Goal: Communication & Community: Answer question/provide support

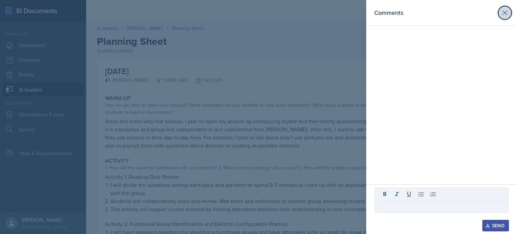
click at [506, 13] on icon at bounding box center [505, 13] width 8 height 8
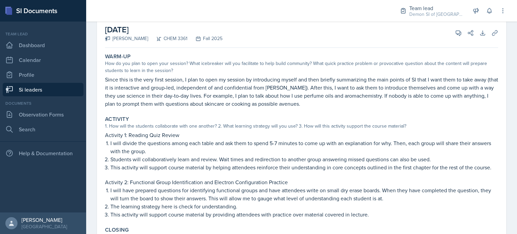
scroll to position [42, 0]
click at [456, 33] on icon at bounding box center [458, 33] width 7 height 7
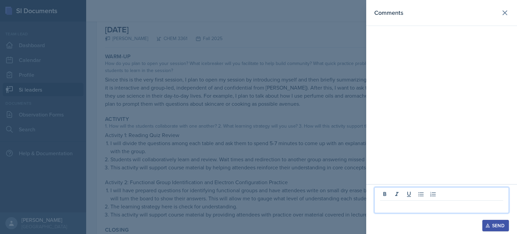
click at [396, 207] on p at bounding box center [441, 206] width 123 height 8
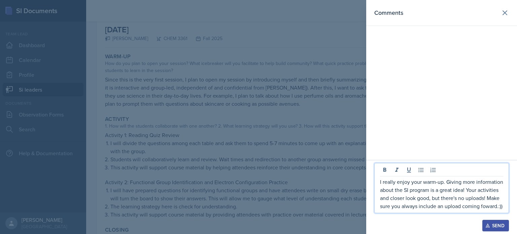
click at [416, 206] on p "I really enjoy your warm-up. Giving more information about the SI program is a …" at bounding box center [441, 194] width 123 height 32
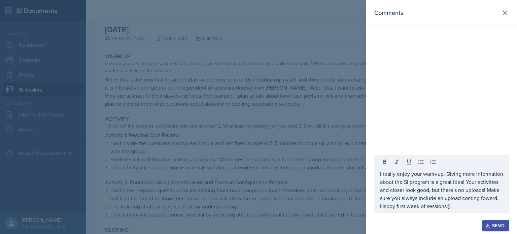
click at [492, 223] on div "Send" at bounding box center [495, 225] width 18 height 5
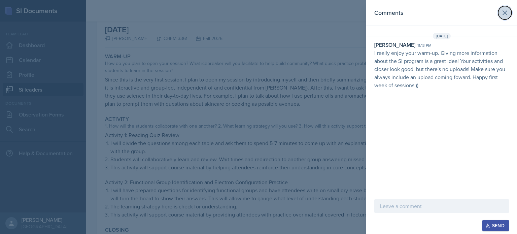
click at [501, 14] on icon at bounding box center [505, 13] width 8 height 8
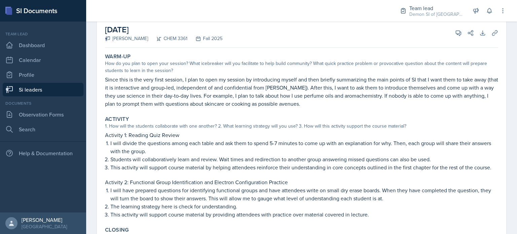
scroll to position [0, 0]
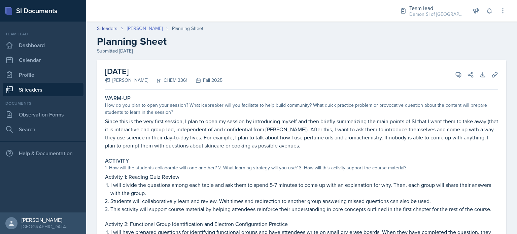
click at [149, 28] on link "[PERSON_NAME]" at bounding box center [145, 28] width 36 height 7
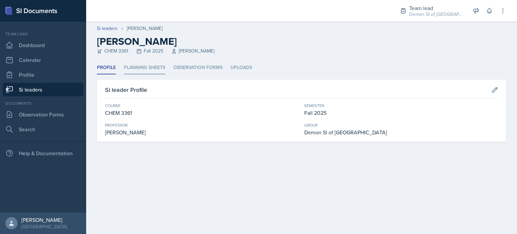
click at [165, 68] on li "Planning Sheets" at bounding box center [144, 67] width 41 height 13
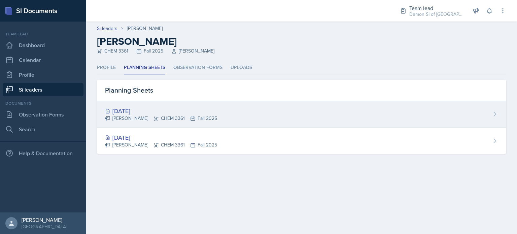
click at [148, 109] on div "[DATE]" at bounding box center [161, 110] width 112 height 9
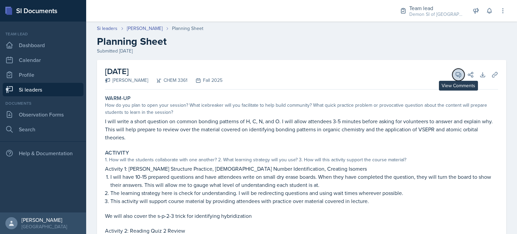
click at [455, 75] on icon at bounding box center [458, 74] width 7 height 7
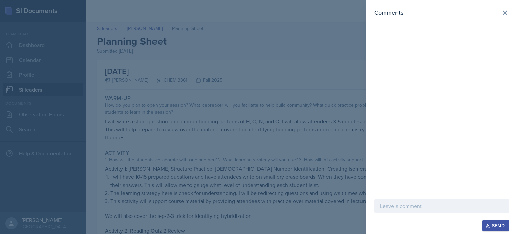
click at [394, 202] on div at bounding box center [441, 206] width 135 height 14
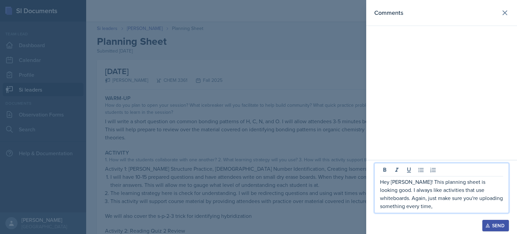
click at [485, 223] on icon "button" at bounding box center [487, 225] width 5 height 5
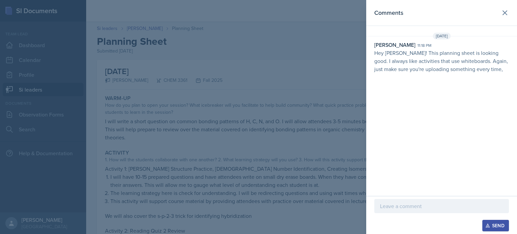
click at [438, 75] on div "[DATE] [PERSON_NAME] 11:18 pm Hey [PERSON_NAME]! This planning sheet is looking…" at bounding box center [441, 54] width 151 height 43
click at [439, 63] on p "Hey [PERSON_NAME]! This planning sheet is looking good. I always like activitie…" at bounding box center [441, 61] width 135 height 24
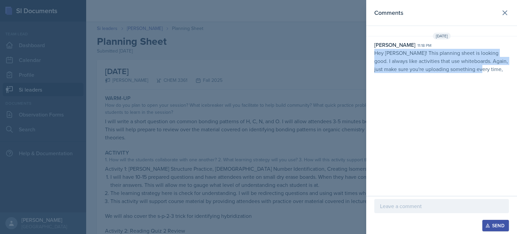
drag, startPoint x: 470, startPoint y: 71, endPoint x: 373, endPoint y: 52, distance: 98.6
click at [373, 52] on div "[PERSON_NAME] 11:18 pm Hey [PERSON_NAME]! This planning sheet is looking good. …" at bounding box center [441, 57] width 151 height 32
copy p "Hey [PERSON_NAME]! This planning sheet is looking good. I always like activitie…"
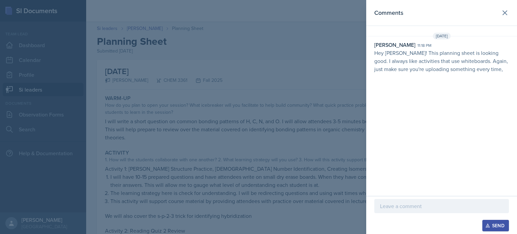
click at [134, 62] on div at bounding box center [258, 117] width 517 height 234
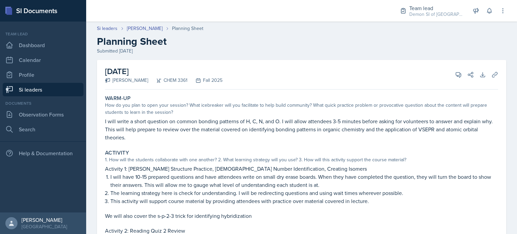
click at [64, 92] on link "Si leaders" at bounding box center [43, 89] width 81 height 13
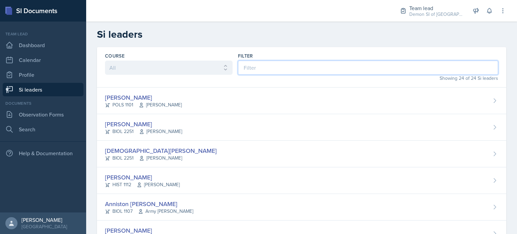
click at [246, 67] on input at bounding box center [368, 68] width 260 height 14
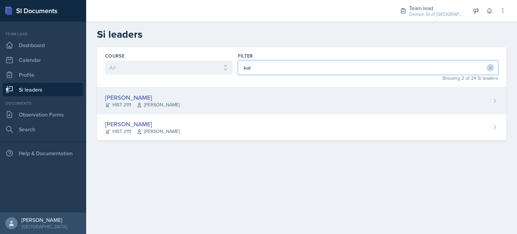
type input "kat"
click at [215, 98] on div "[PERSON_NAME] HIST 2111 [PERSON_NAME]" at bounding box center [301, 100] width 409 height 27
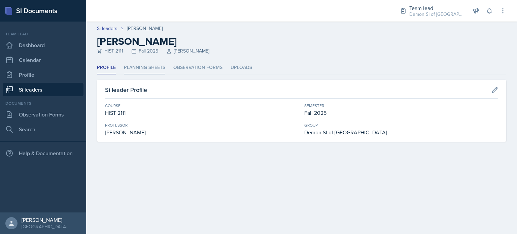
click at [151, 71] on li "Planning Sheets" at bounding box center [144, 67] width 41 height 13
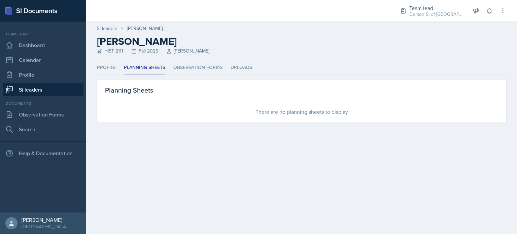
click at [109, 29] on link "Si leaders" at bounding box center [107, 28] width 21 height 7
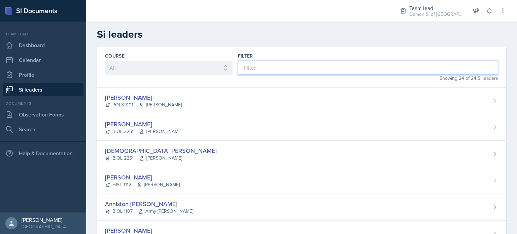
click at [264, 61] on input at bounding box center [368, 68] width 260 height 14
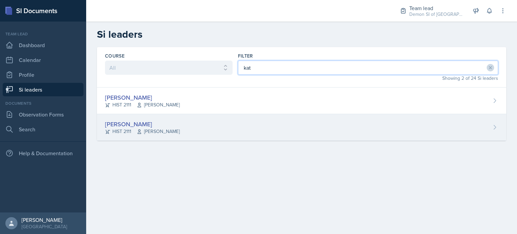
type input "kat"
click at [132, 120] on div "[PERSON_NAME]" at bounding box center [142, 123] width 75 height 9
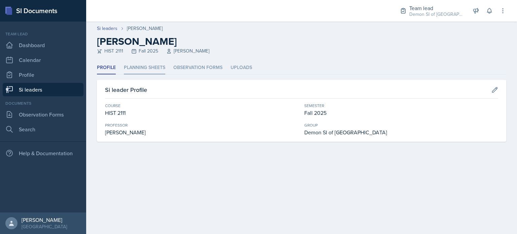
click at [139, 67] on li "Planning Sheets" at bounding box center [144, 67] width 41 height 13
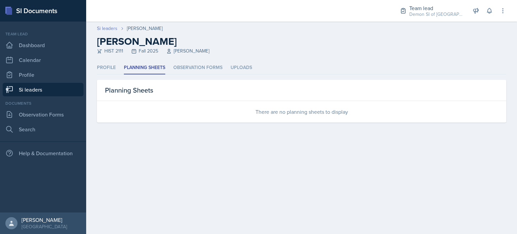
click at [116, 30] on link "Si leaders" at bounding box center [107, 28] width 21 height 7
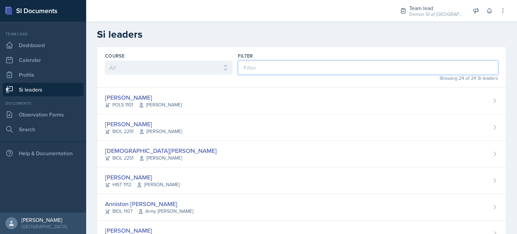
click at [258, 63] on input at bounding box center [368, 68] width 260 height 14
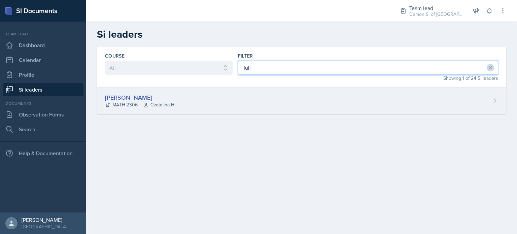
type input "juli"
click at [161, 90] on div "[PERSON_NAME] MATH 2306 [GEOGRAPHIC_DATA]" at bounding box center [301, 100] width 409 height 27
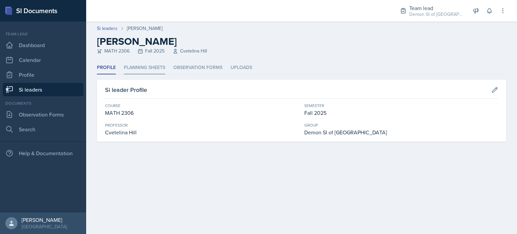
click at [149, 70] on li "Planning Sheets" at bounding box center [144, 67] width 41 height 13
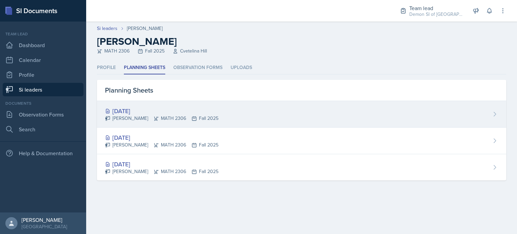
click at [153, 118] on icon at bounding box center [155, 118] width 5 height 5
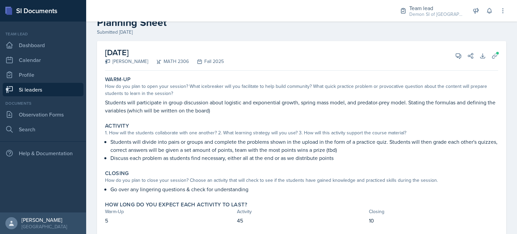
scroll to position [36, 0]
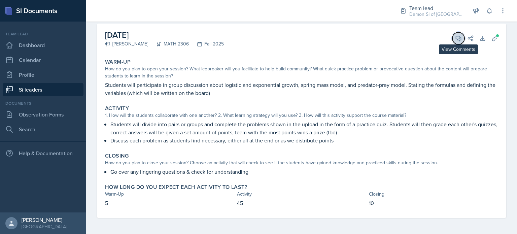
click at [455, 39] on icon at bounding box center [458, 38] width 7 height 7
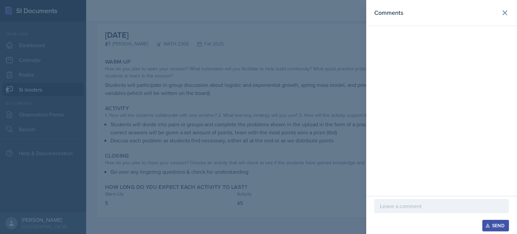
click at [400, 199] on div at bounding box center [441, 206] width 135 height 14
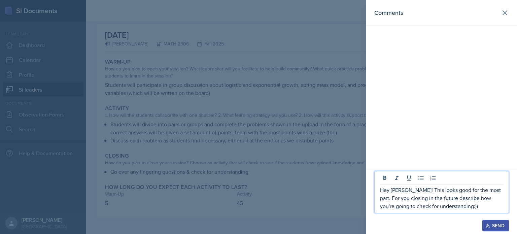
click at [388, 196] on p "Hey [PERSON_NAME]! This looks good for the most part. For you closing in the fu…" at bounding box center [441, 198] width 123 height 24
click at [453, 207] on p "Hey [PERSON_NAME]! This looks good for the most part. For your closing in the f…" at bounding box center [441, 198] width 123 height 24
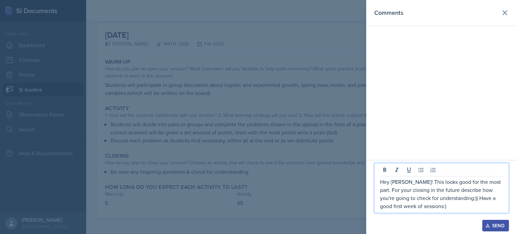
click at [447, 200] on p "Hey [PERSON_NAME]! This looks good for the most part. For your closing in the f…" at bounding box center [441, 194] width 123 height 32
click at [436, 205] on p "Hey [PERSON_NAME]! This looks good for the most part. For your closing in the f…" at bounding box center [441, 194] width 123 height 32
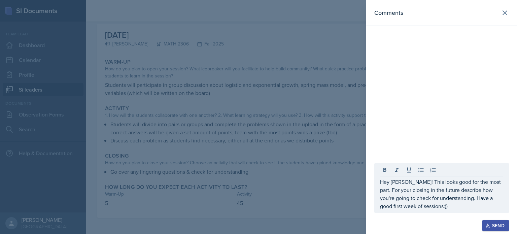
click at [504, 229] on button "Send" at bounding box center [495, 225] width 27 height 11
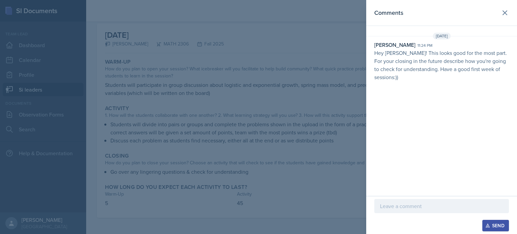
click at [480, 65] on p "Hey [PERSON_NAME]! This looks good for the most part. For your closing in the f…" at bounding box center [441, 65] width 135 height 32
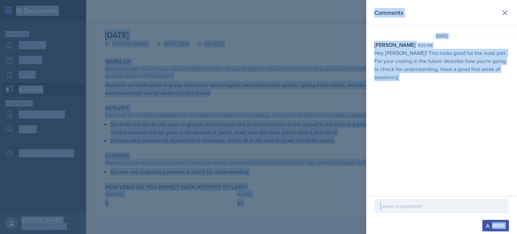
click at [480, 65] on p "Hey [PERSON_NAME]! This looks good for the most part. For your closing in the f…" at bounding box center [441, 65] width 135 height 32
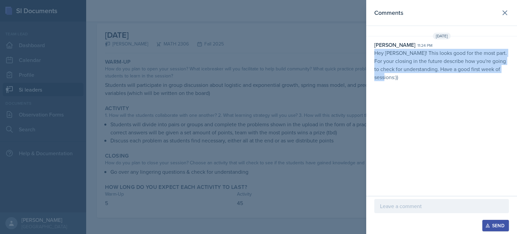
drag, startPoint x: 507, startPoint y: 70, endPoint x: 373, endPoint y: 55, distance: 135.0
click at [373, 55] on div "[PERSON_NAME] 11:24 pm Hey [PERSON_NAME]! This looks good for the most part. Fo…" at bounding box center [441, 61] width 151 height 40
copy p "Hey [PERSON_NAME]! This looks good for the most part. For your closing in the f…"
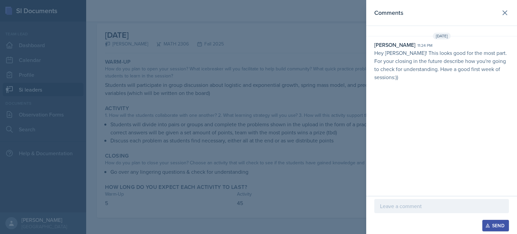
click at [505, 2] on header "Comments" at bounding box center [441, 13] width 151 height 26
click at [505, 13] on icon at bounding box center [505, 13] width 4 height 4
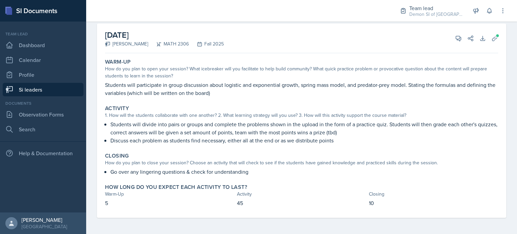
scroll to position [0, 0]
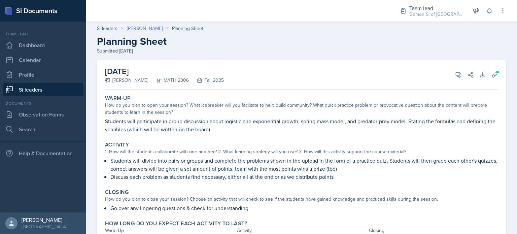
click at [140, 27] on link "[PERSON_NAME]" at bounding box center [145, 28] width 36 height 7
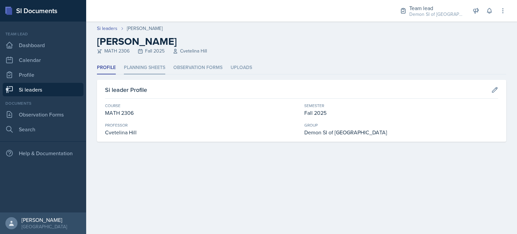
click at [159, 67] on li "Planning Sheets" at bounding box center [144, 67] width 41 height 13
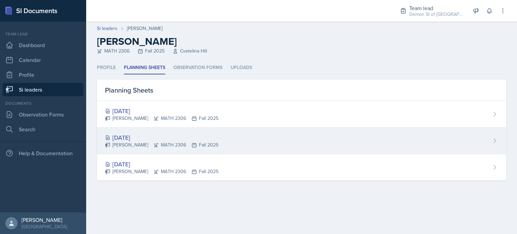
click at [143, 134] on div "[DATE]" at bounding box center [161, 137] width 113 height 9
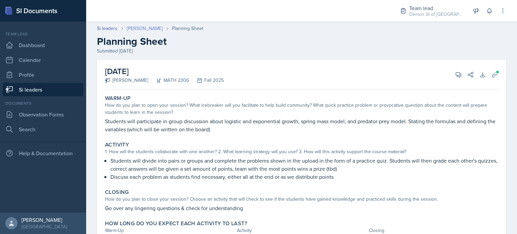
click at [133, 29] on link "[PERSON_NAME]" at bounding box center [145, 28] width 36 height 7
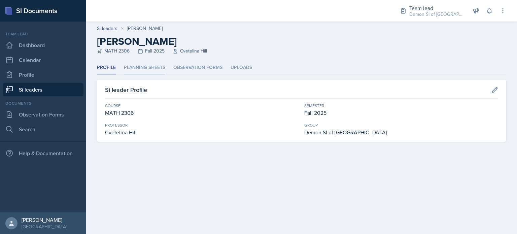
click at [137, 72] on li "Planning Sheets" at bounding box center [144, 67] width 41 height 13
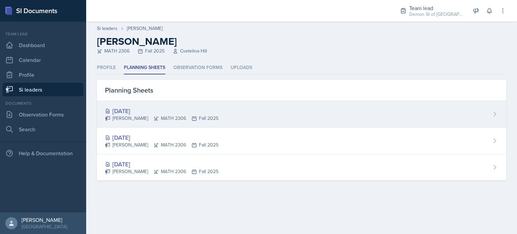
click at [139, 108] on div "[DATE]" at bounding box center [161, 110] width 113 height 9
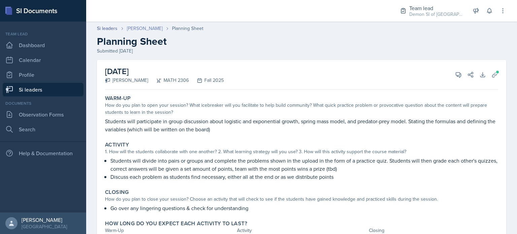
click at [141, 28] on link "[PERSON_NAME]" at bounding box center [145, 28] width 36 height 7
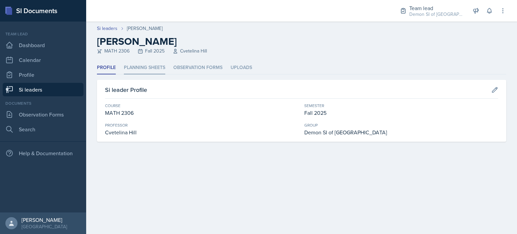
click at [135, 70] on li "Planning Sheets" at bounding box center [144, 67] width 41 height 13
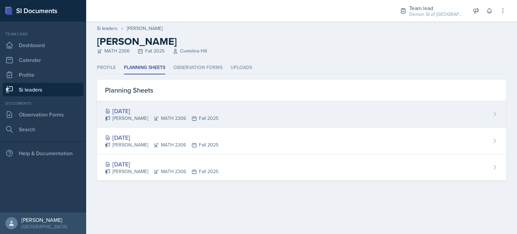
click at [136, 106] on div "[DATE]" at bounding box center [161, 110] width 113 height 9
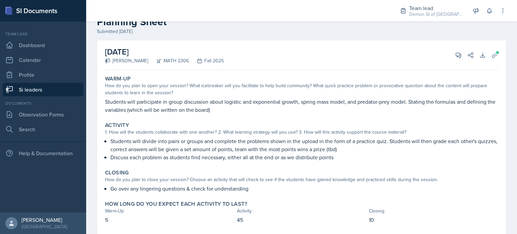
scroll to position [20, 0]
click at [456, 55] on icon at bounding box center [458, 54] width 5 height 5
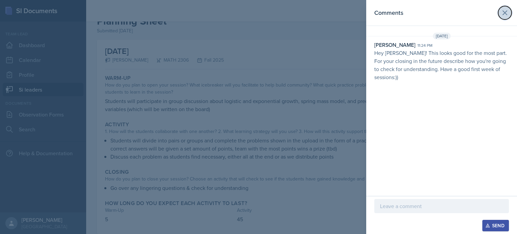
click at [501, 15] on icon at bounding box center [505, 13] width 8 height 8
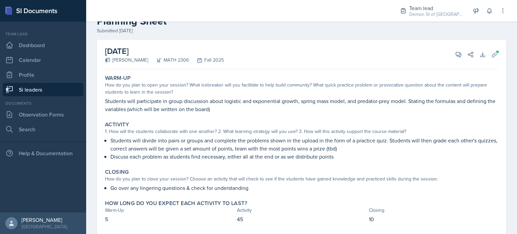
scroll to position [0, 0]
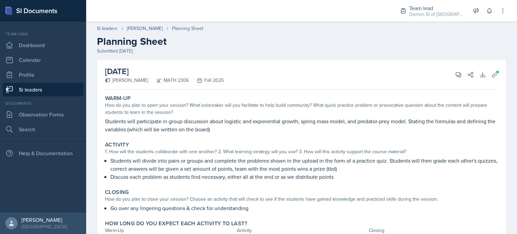
click at [173, 31] on div "Planning Sheet" at bounding box center [187, 28] width 31 height 7
click at [138, 25] on link "[PERSON_NAME]" at bounding box center [145, 28] width 36 height 7
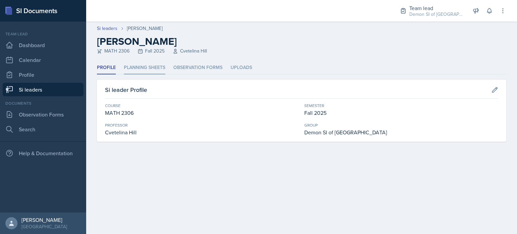
click at [146, 71] on li "Planning Sheets" at bounding box center [144, 67] width 41 height 13
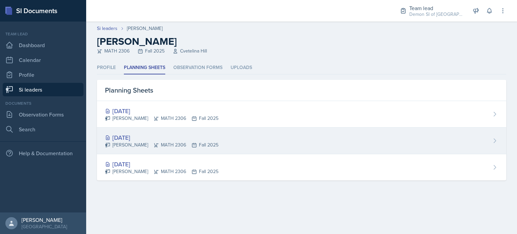
click at [160, 133] on div "[DATE]" at bounding box center [161, 137] width 113 height 9
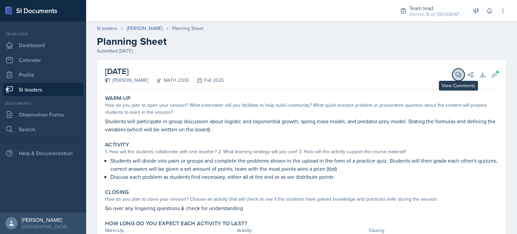
click at [455, 71] on icon at bounding box center [458, 74] width 7 height 7
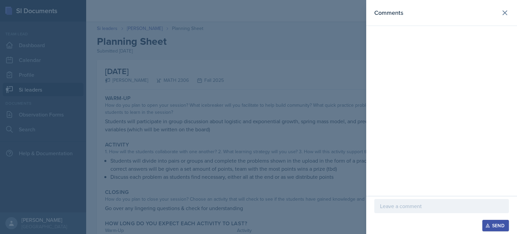
click at [401, 211] on div at bounding box center [441, 206] width 135 height 14
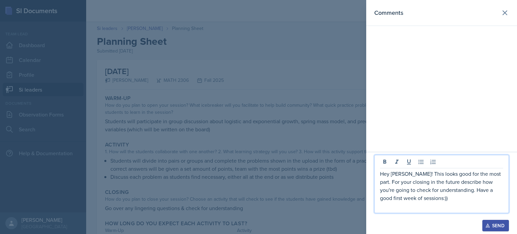
click at [486, 174] on p "Hey [PERSON_NAME]! This looks good for the most part. For your closing in the f…" at bounding box center [441, 186] width 123 height 32
click at [484, 174] on p "Hey [PERSON_NAME]! This looks good for the most part. For your closing in the f…" at bounding box center [441, 186] width 123 height 32
click at [486, 174] on p "Hey [PERSON_NAME]! This looks good for the most part. For your closing in the f…" at bounding box center [441, 186] width 123 height 32
click at [492, 181] on p "Hey [PERSON_NAME]! Everything looks the same here so I'm just saying again that…" at bounding box center [441, 186] width 123 height 32
click at [442, 180] on p "Hey [PERSON_NAME]! Everything looks the same here so I'm just saying again that…" at bounding box center [441, 186] width 123 height 32
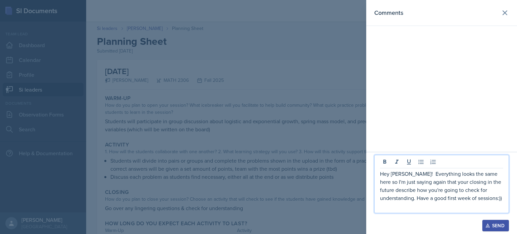
click at [431, 182] on p "Hey [PERSON_NAME]! Everything looks the same here so I'm just saying again that…" at bounding box center [441, 186] width 123 height 32
click at [459, 200] on p "Hey [PERSON_NAME]! Everything looks the same here so I'm just saying again that…" at bounding box center [441, 186] width 123 height 32
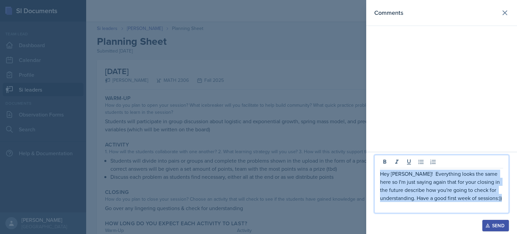
copy p "Hey [PERSON_NAME]! Everything looks the same here so I'm just saying again that…"
click at [496, 226] on div "Send" at bounding box center [495, 225] width 18 height 5
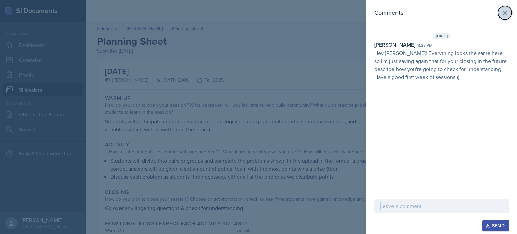
click at [505, 12] on icon at bounding box center [505, 13] width 8 height 8
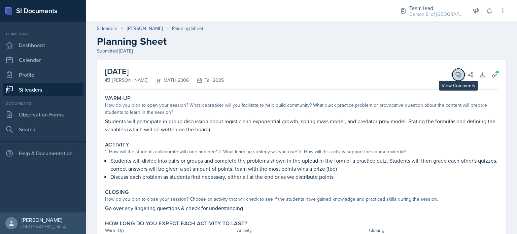
click at [457, 74] on button "View Comments" at bounding box center [458, 75] width 12 height 12
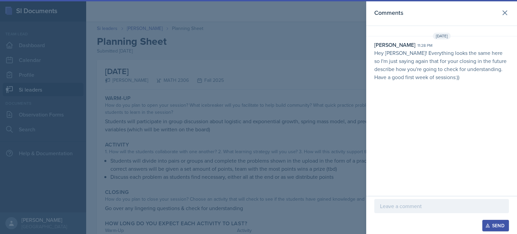
click at [441, 78] on p "Hey [PERSON_NAME]! Everything looks the same here so I'm just saying again that…" at bounding box center [441, 65] width 135 height 32
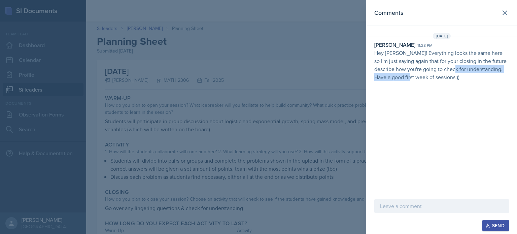
drag, startPoint x: 448, startPoint y: 71, endPoint x: 410, endPoint y: 74, distance: 37.5
click at [410, 74] on p "Hey [PERSON_NAME]! Everything looks the same here so I'm just saying again that…" at bounding box center [441, 65] width 135 height 32
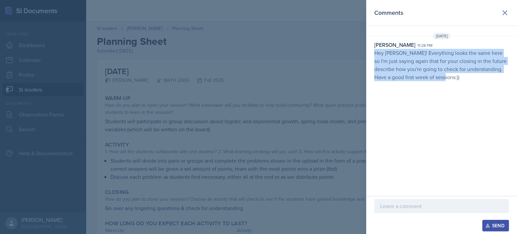
drag, startPoint x: 447, startPoint y: 76, endPoint x: 372, endPoint y: 52, distance: 79.4
click at [372, 52] on div "[PERSON_NAME] 11:28 pm Hey [PERSON_NAME]! Everything looks the same here so I'm…" at bounding box center [441, 64] width 151 height 47
copy p "Hey [PERSON_NAME]! Everything looks the same here so I'm just saying again that…"
